Goal: Register for event/course

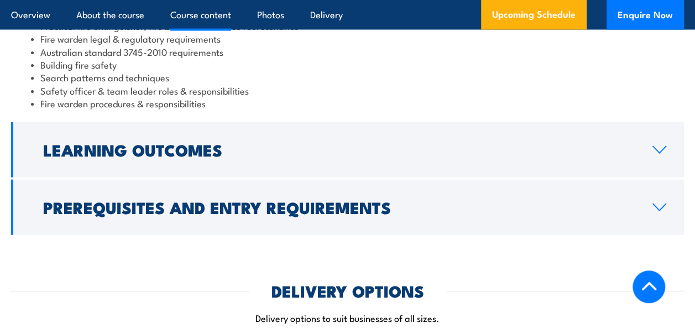
scroll to position [1108, 0]
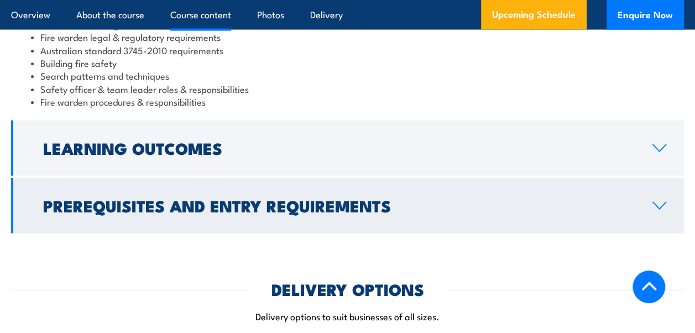
click at [582, 198] on h2 "Prerequisites and Entry Requirements" at bounding box center [339, 205] width 592 height 14
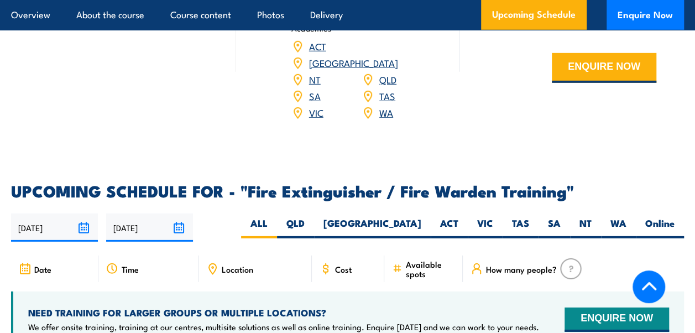
scroll to position [1546, 0]
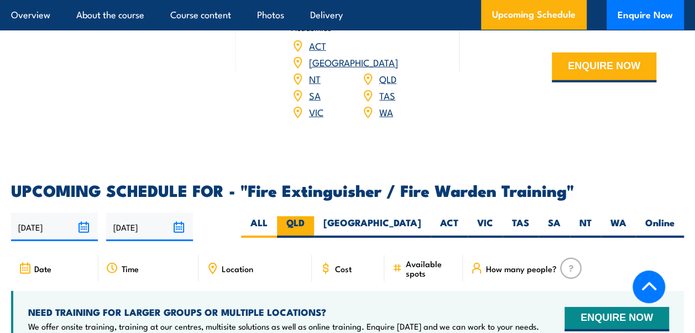
click at [314, 216] on label "QLD" at bounding box center [295, 227] width 37 height 22
click at [312, 216] on input "QLD" at bounding box center [308, 219] width 7 height 7
radio input "true"
click at [314, 216] on label "QLD" at bounding box center [295, 227] width 37 height 22
click at [312, 216] on input "QLD" at bounding box center [308, 219] width 7 height 7
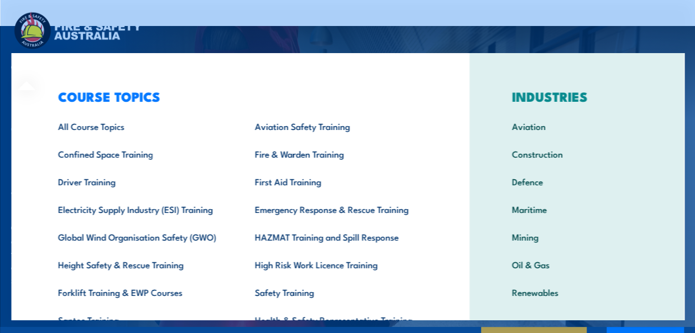
click at [34, 69] on div "COURSE TOPICS All Course Topics Aviation Safety Training Confined Space Trainin…" at bounding box center [240, 228] width 458 height 350
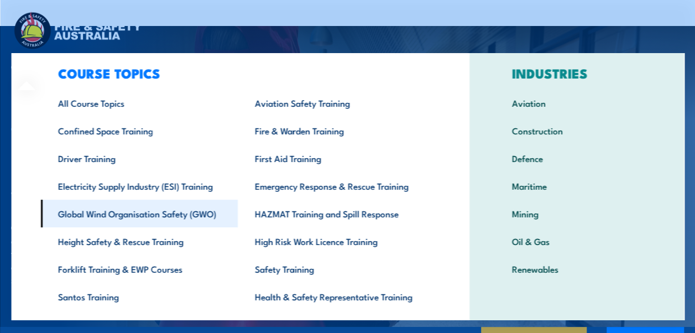
scroll to position [24, 0]
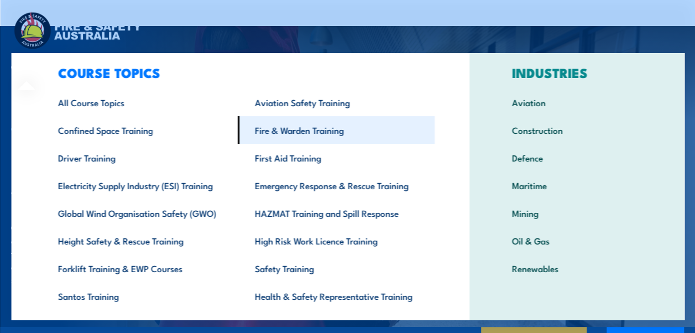
click at [325, 132] on link "Fire & Warden Training" at bounding box center [335, 130] width 197 height 28
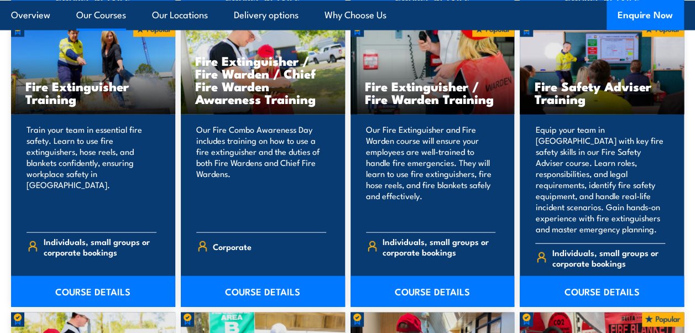
scroll to position [1186, 0]
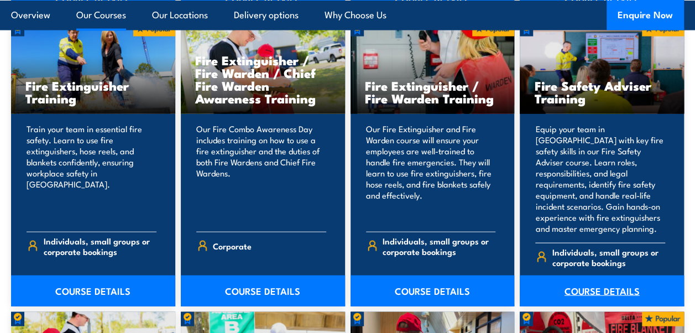
click at [595, 279] on link "COURSE DETAILS" at bounding box center [602, 290] width 164 height 31
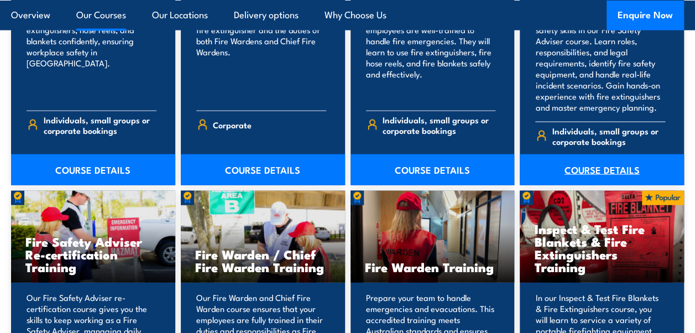
scroll to position [1311, 0]
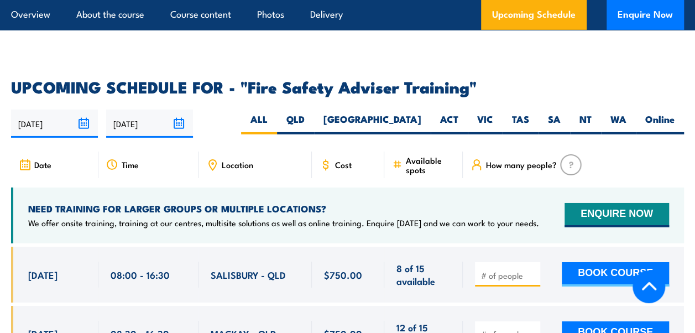
scroll to position [1791, 0]
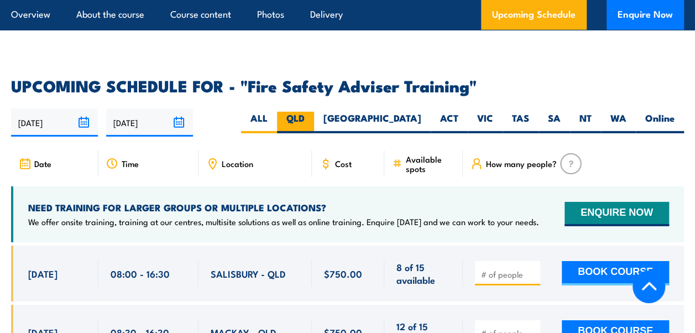
click at [314, 112] on label "QLD" at bounding box center [295, 123] width 37 height 22
click at [312, 112] on input "QLD" at bounding box center [308, 115] width 7 height 7
radio input "true"
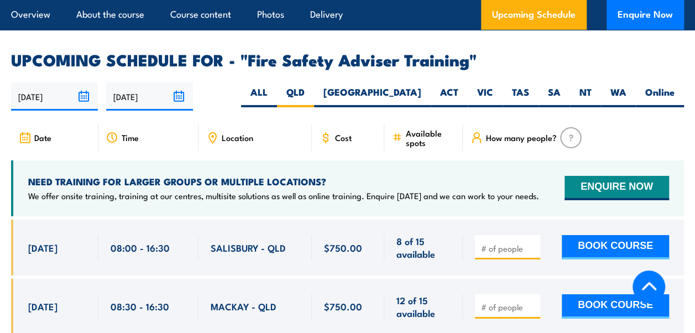
scroll to position [1818, 0]
